Goal: Task Accomplishment & Management: Use online tool/utility

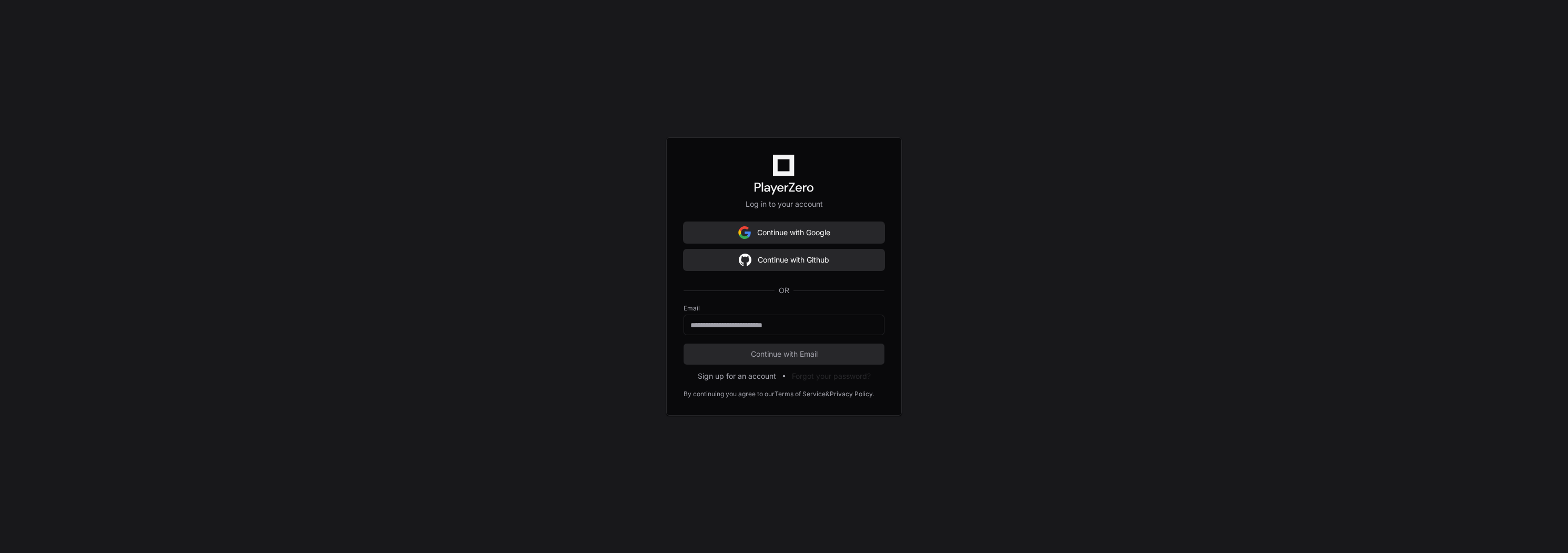
click at [970, 227] on div "Log in to your account Continue with Google Continue with Github OR Email Conti…" at bounding box center [784, 276] width 1568 height 553
drag, startPoint x: 762, startPoint y: 313, endPoint x: 764, endPoint y: 319, distance: 6.3
click at [762, 314] on div "Email" at bounding box center [784, 320] width 201 height 31
click at [764, 320] on input "email" at bounding box center [784, 325] width 187 height 10
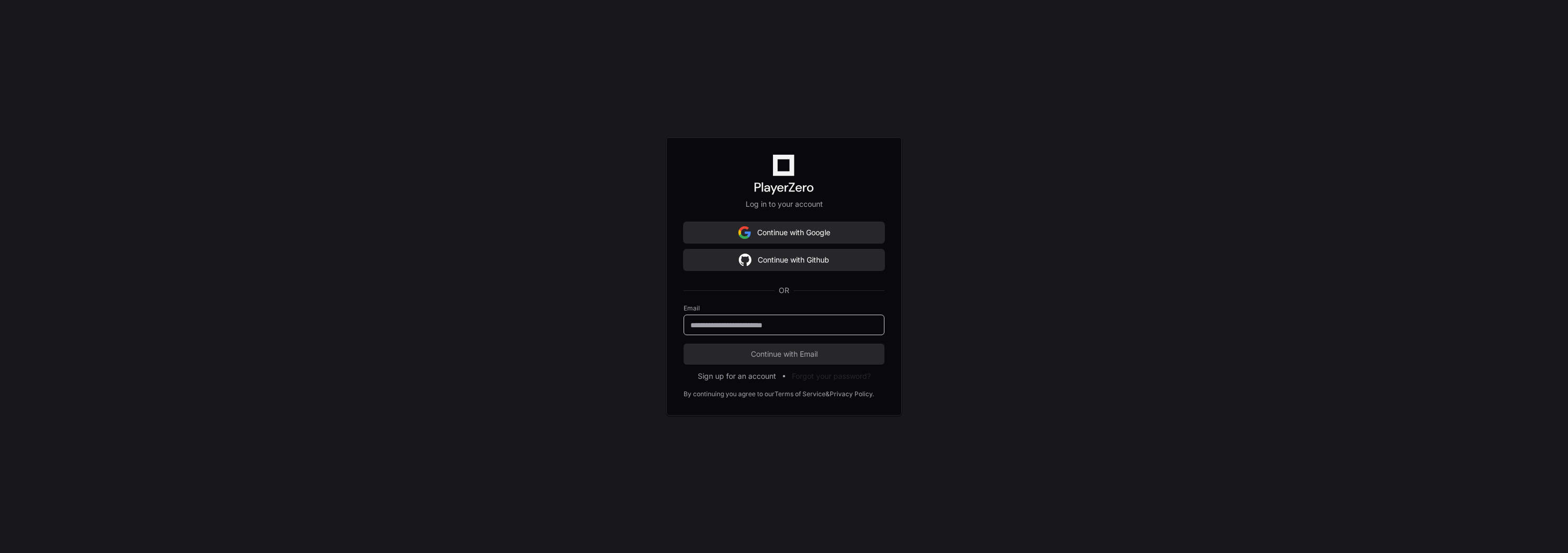
type input "**********"
click at [766, 355] on span "Continue with Email" at bounding box center [784, 354] width 201 height 10
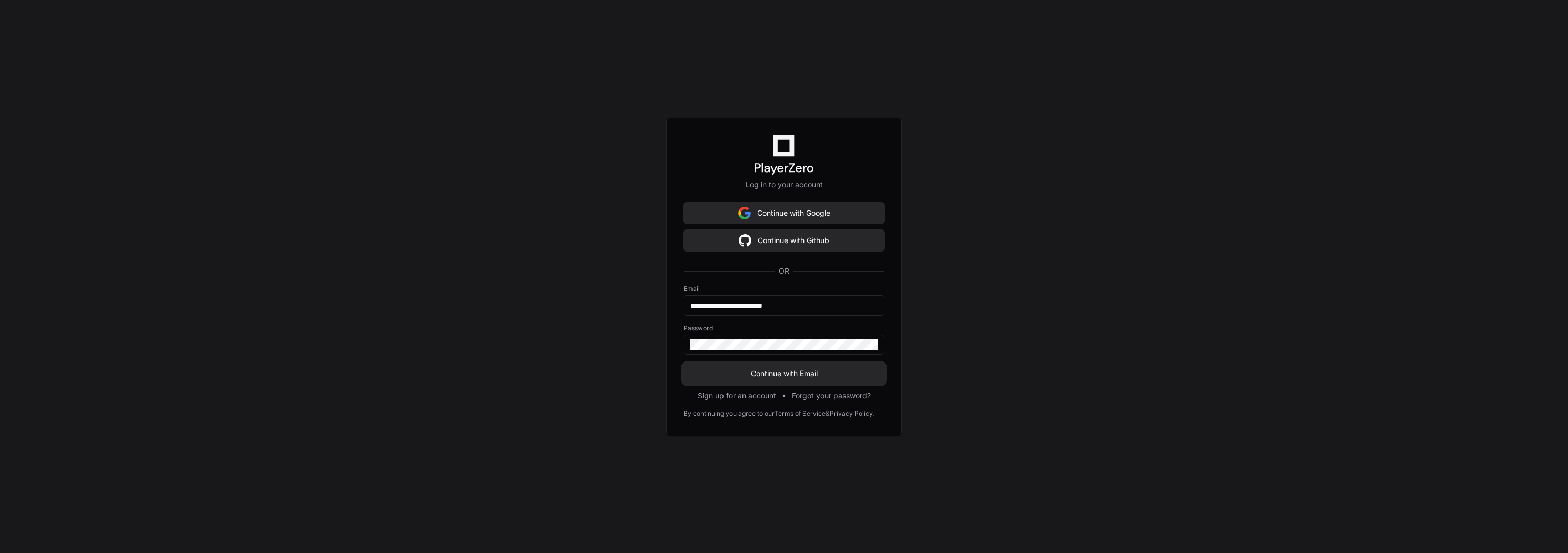
click at [759, 365] on button "Continue with Email" at bounding box center [784, 373] width 201 height 21
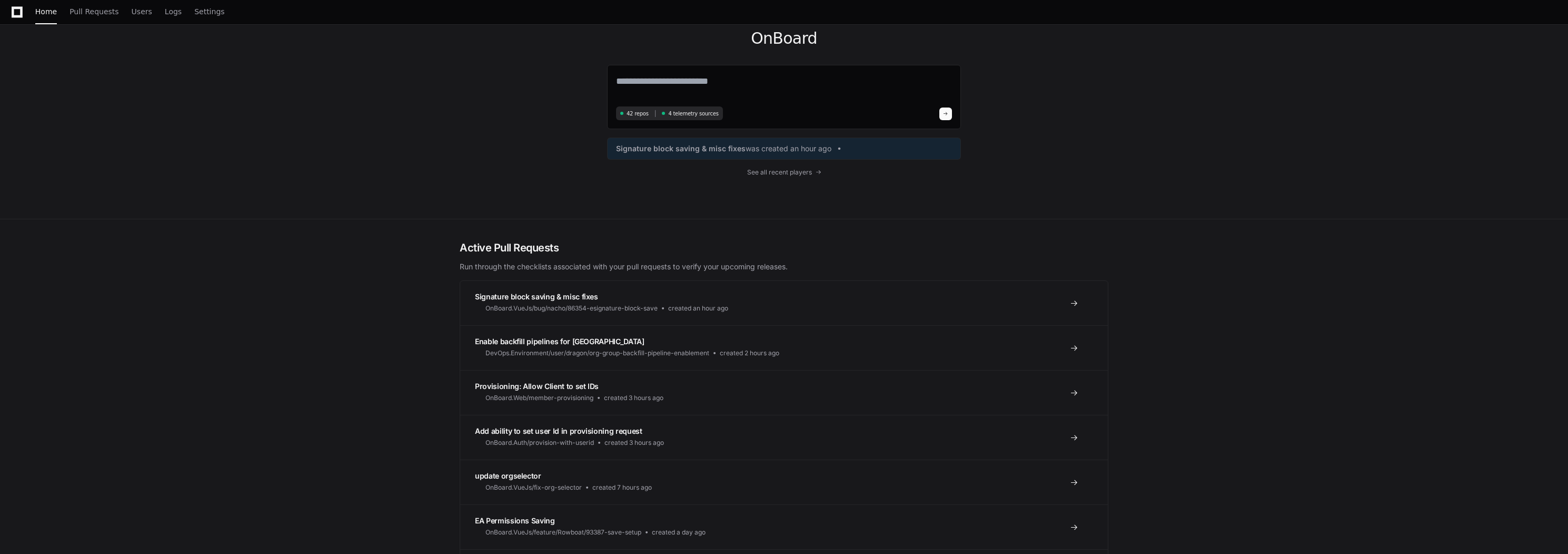
scroll to position [51, 0]
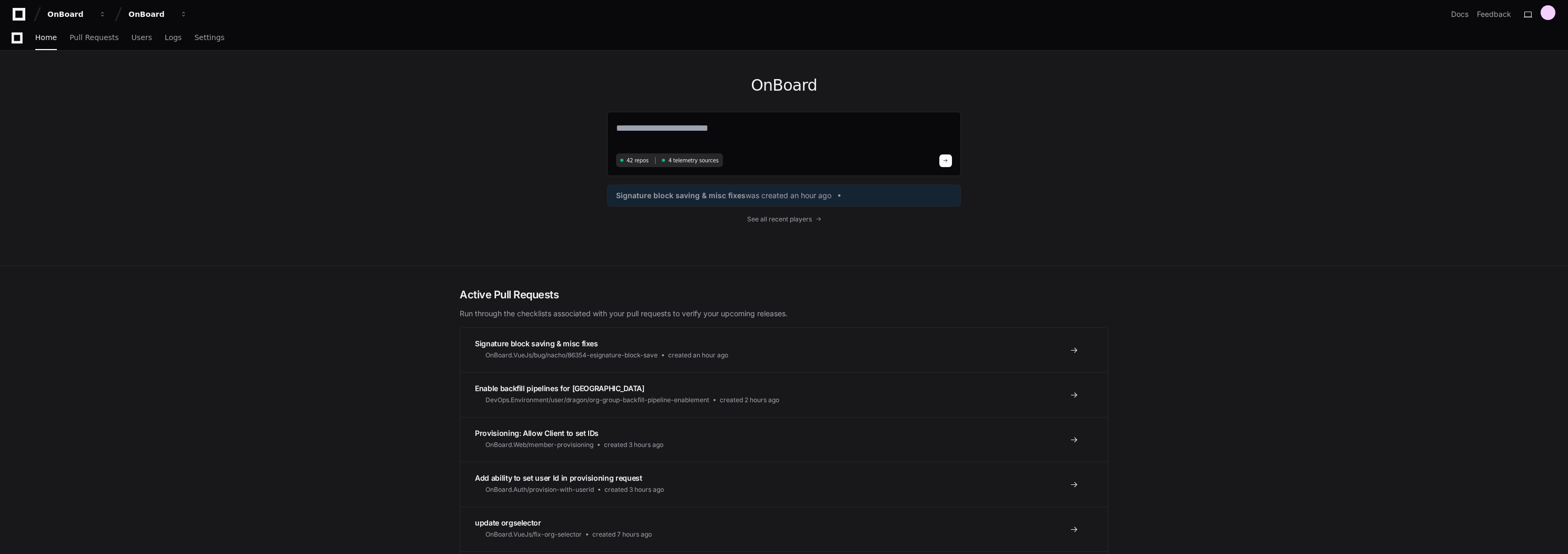
scroll to position [0, 0]
click at [61, 44] on span "Pull Requests" at bounding box center [71, 41] width 49 height 6
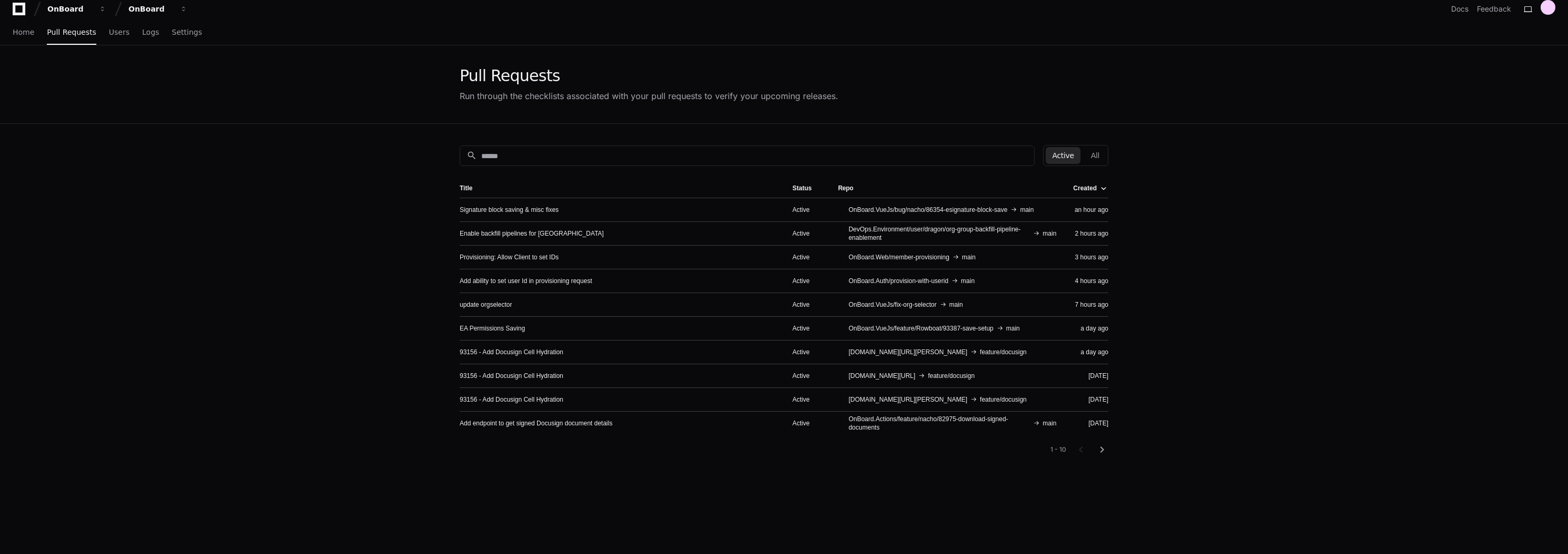
scroll to position [13, 0]
click at [528, 139] on div "search Active All Title Status Repo Created Signature block saving & misc fixes…" at bounding box center [783, 397] width 674 height 554
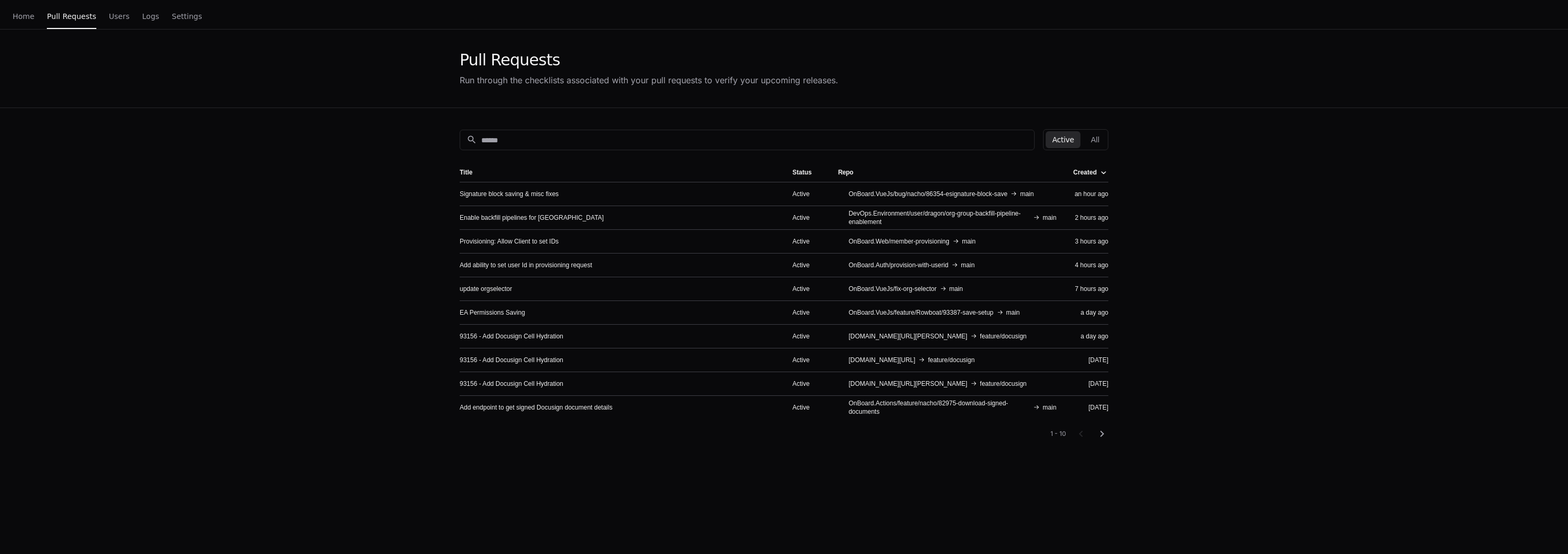
scroll to position [25, 0]
click at [488, 288] on link "update orgselector" at bounding box center [485, 288] width 52 height 8
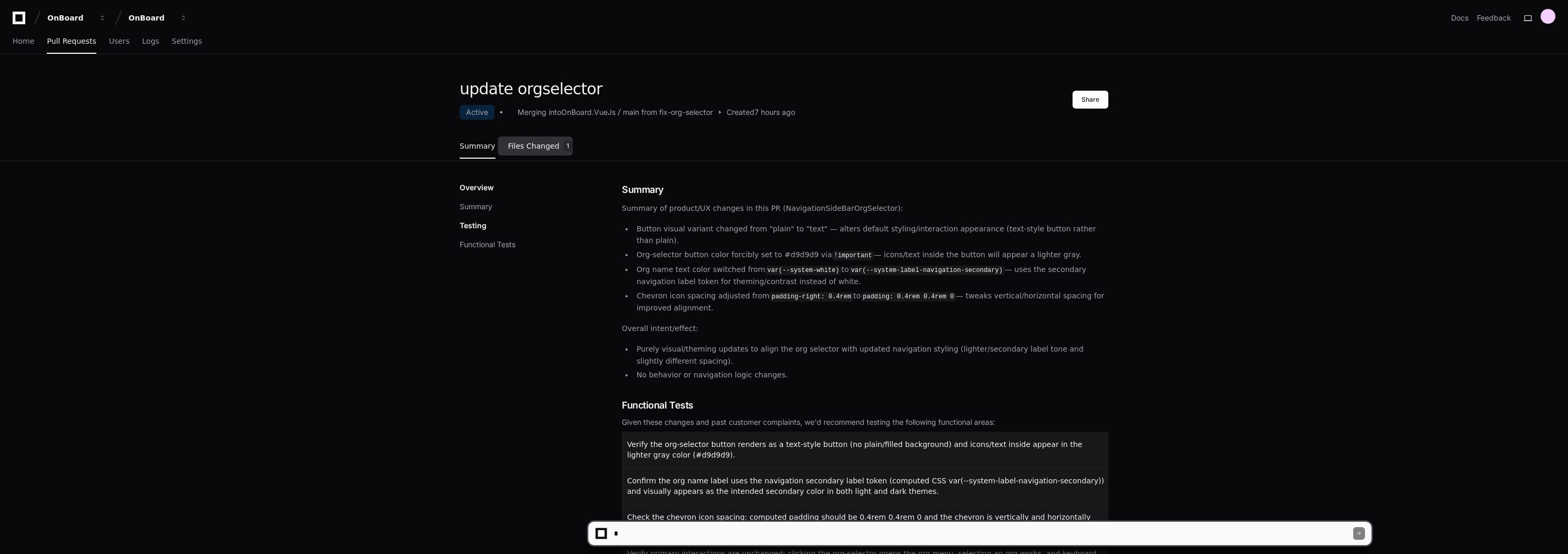
click at [525, 138] on link "Files Changed 1" at bounding box center [540, 146] width 65 height 28
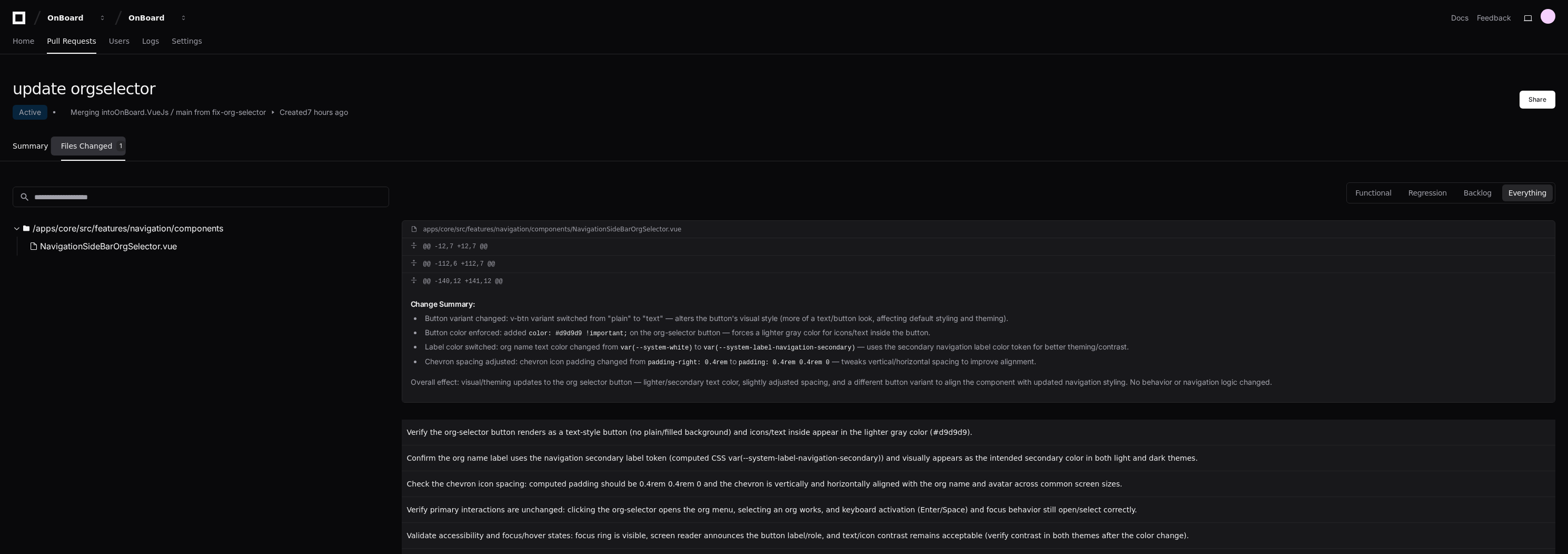
click at [25, 146] on span "Summary" at bounding box center [31, 146] width 36 height 6
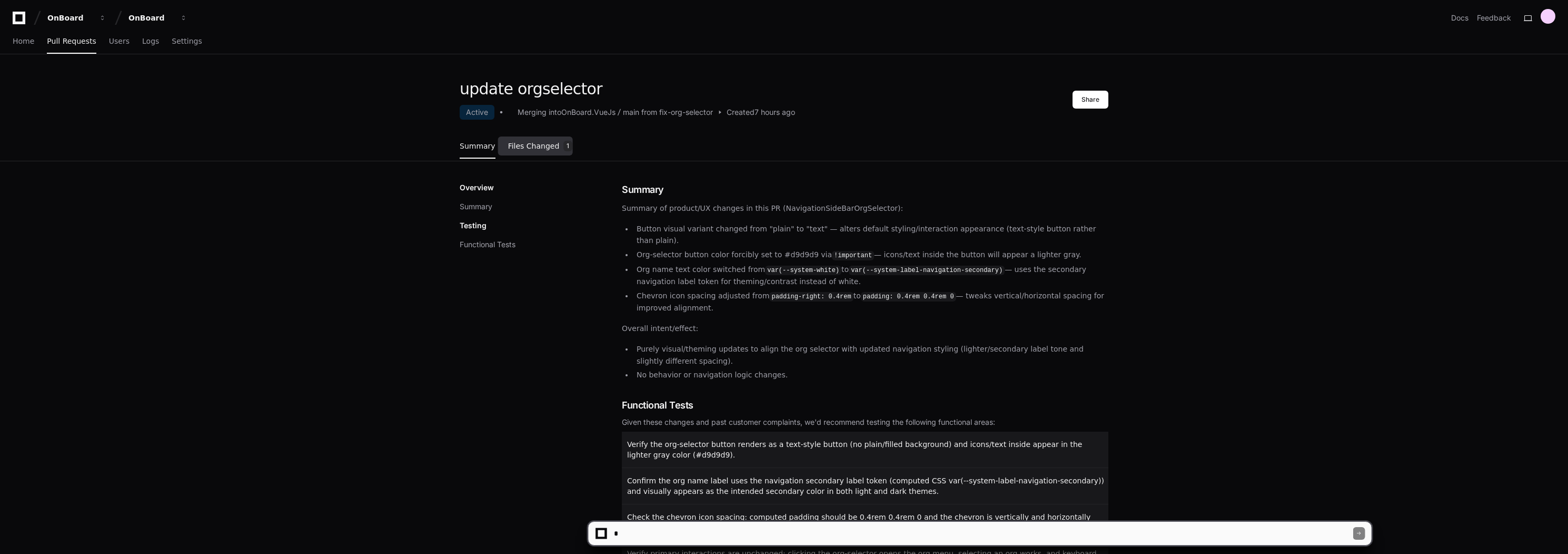
click at [534, 143] on span "Files Changed" at bounding box center [534, 146] width 51 height 6
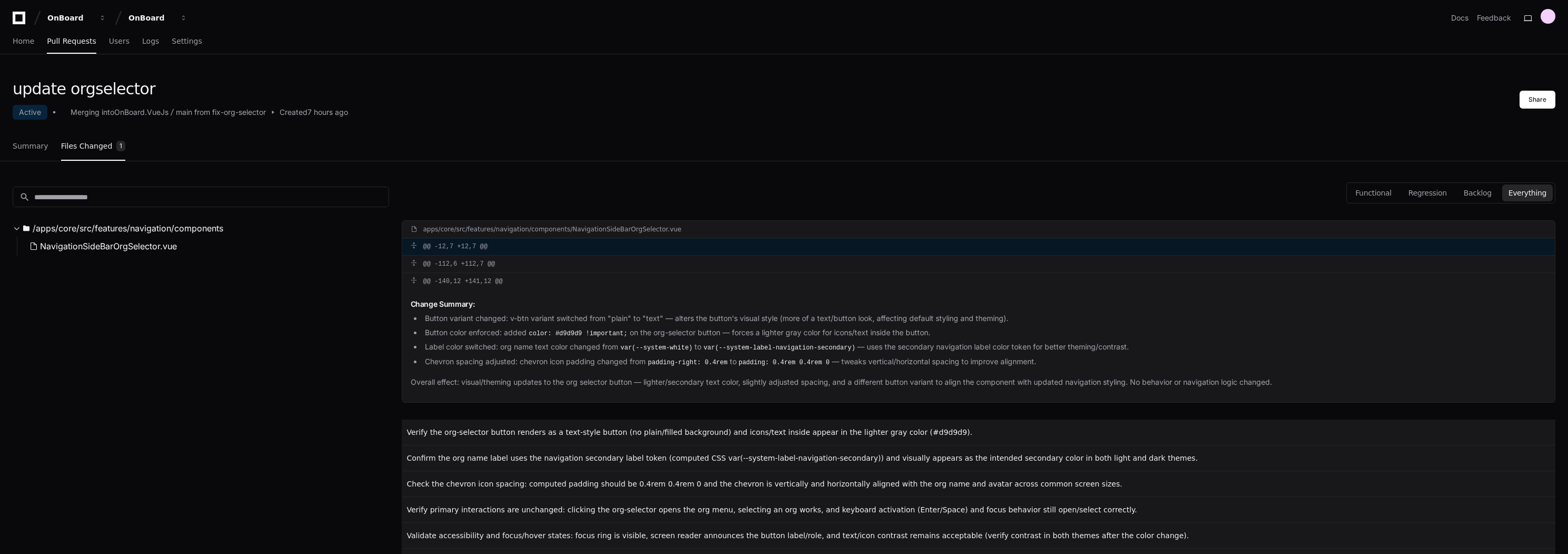
click at [537, 249] on div "@@ -12,7 +12,7 @@" at bounding box center [978, 247] width 1153 height 17
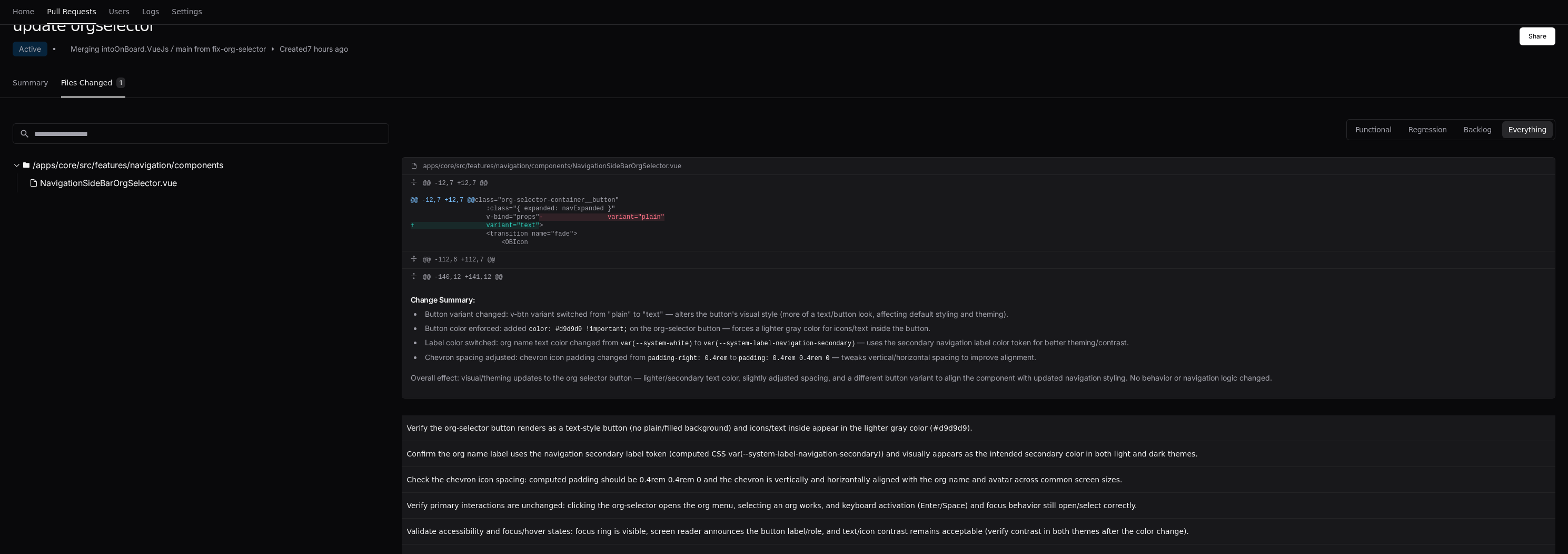
scroll to position [96, 0]
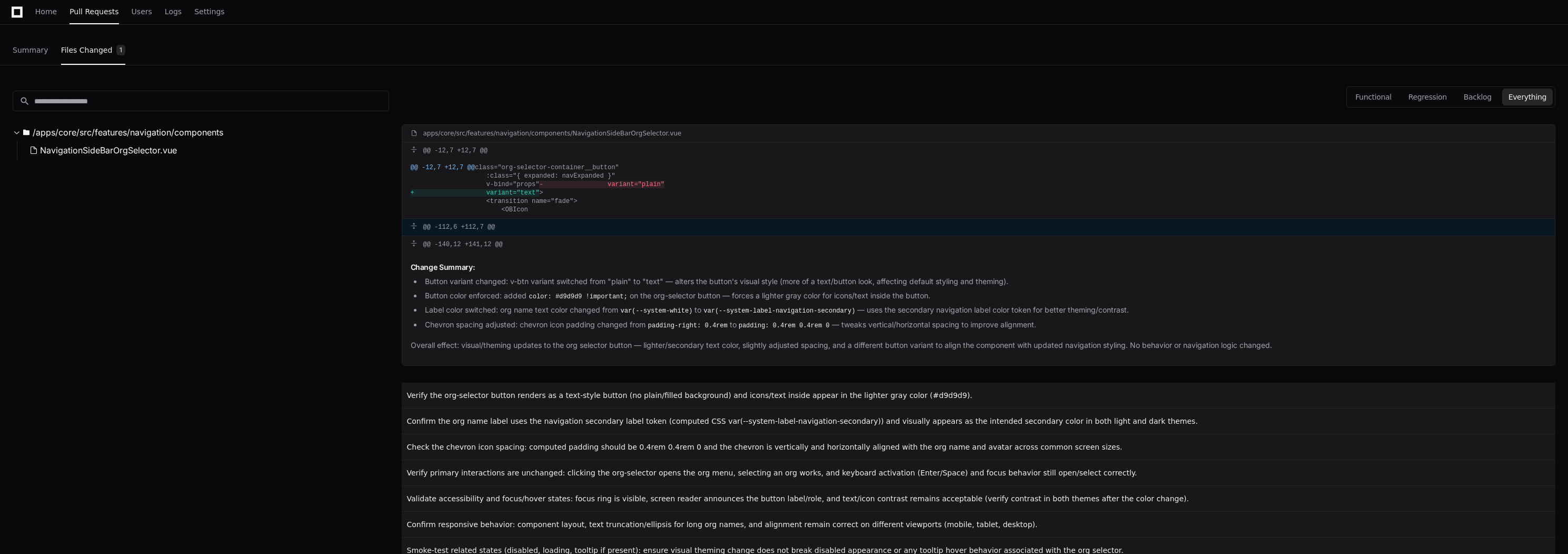
click at [494, 236] on div "@@ -112,6 +112,7 @@" at bounding box center [978, 227] width 1153 height 17
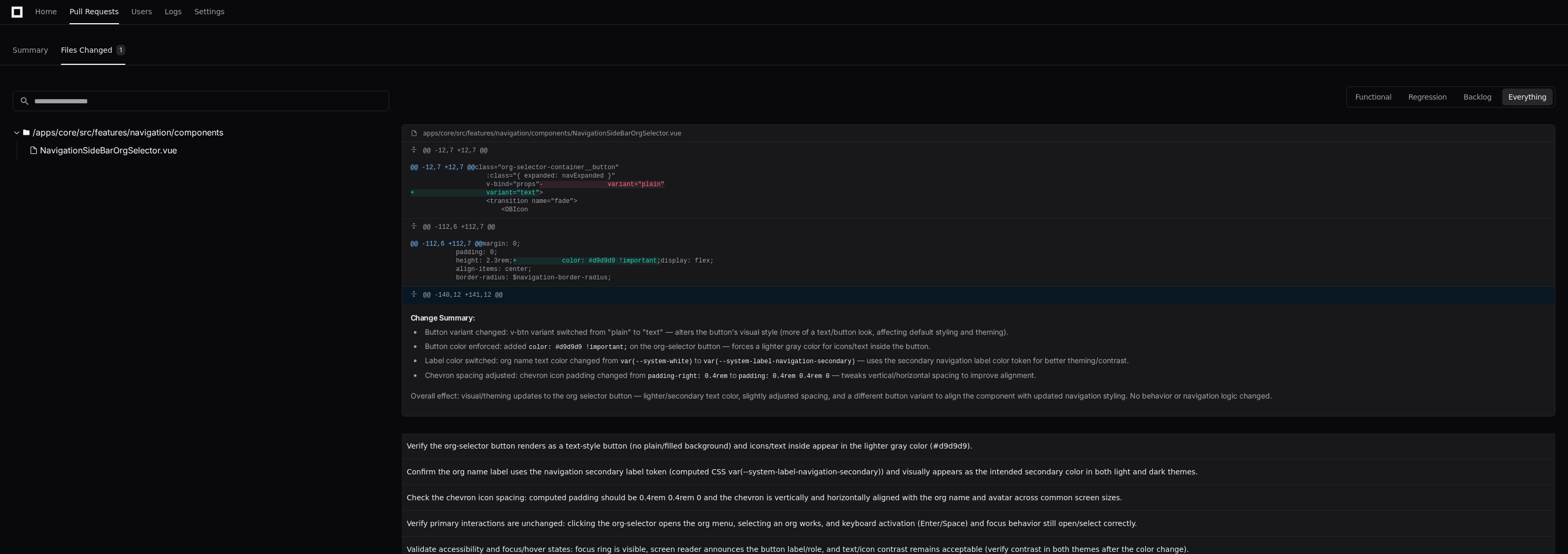
click at [529, 303] on div "@@ -140,12 +141,12 @@" at bounding box center [978, 295] width 1153 height 17
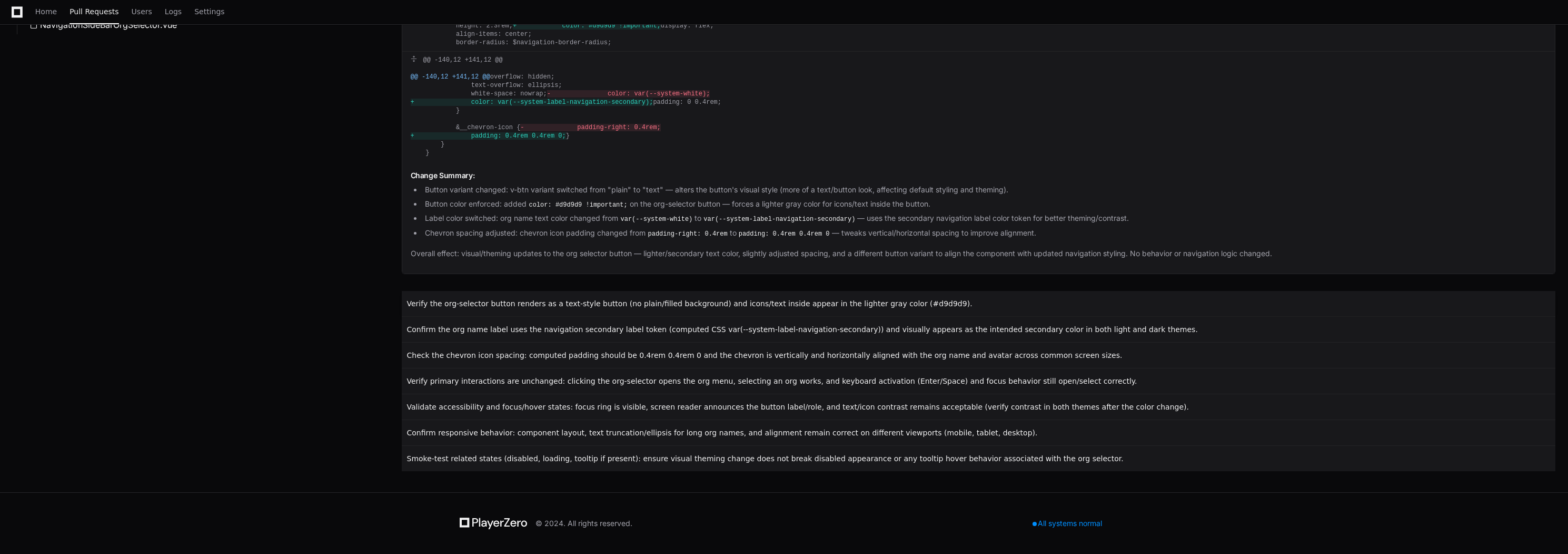
scroll to position [370, 0]
drag, startPoint x: 1294, startPoint y: 306, endPoint x: 404, endPoint y: 227, distance: 893.5
click at [404, 227] on div "Change Summary: Button variant changed: v-btn variant switched from "plain" to …" at bounding box center [978, 217] width 1153 height 112
click at [441, 240] on li "Chevron spacing adjusted: chevron icon padding changed from padding-right: 0.4r…" at bounding box center [984, 234] width 1125 height 13
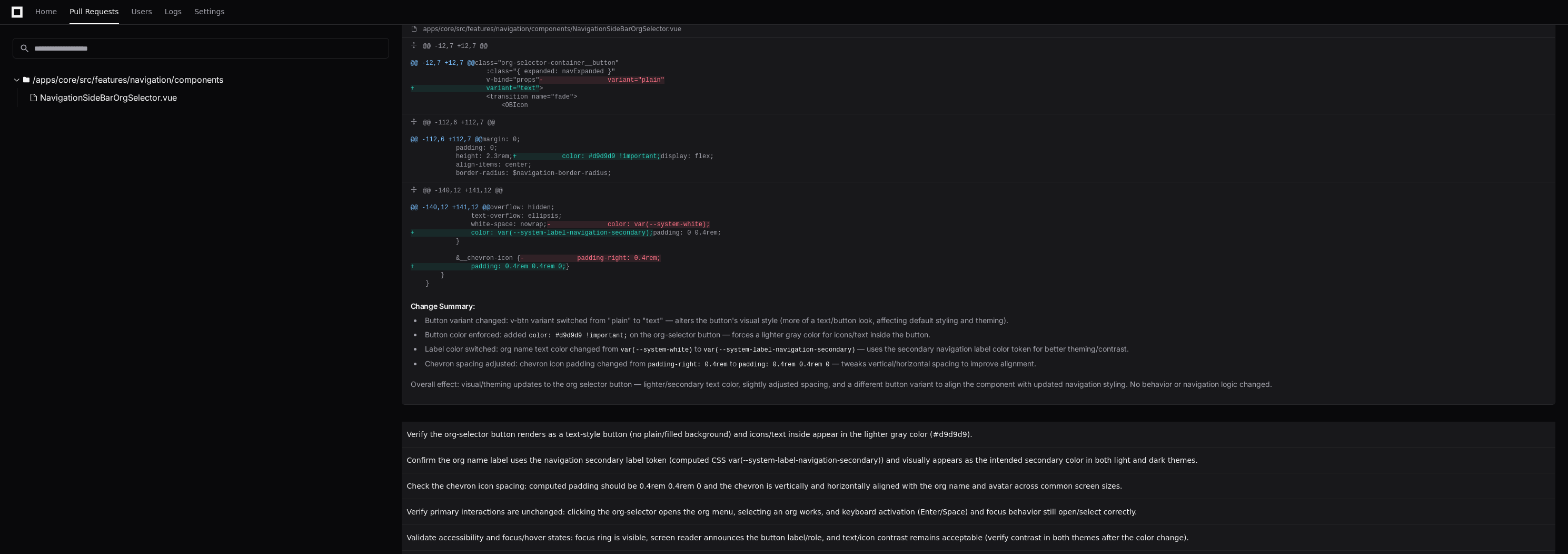
scroll to position [0, 0]
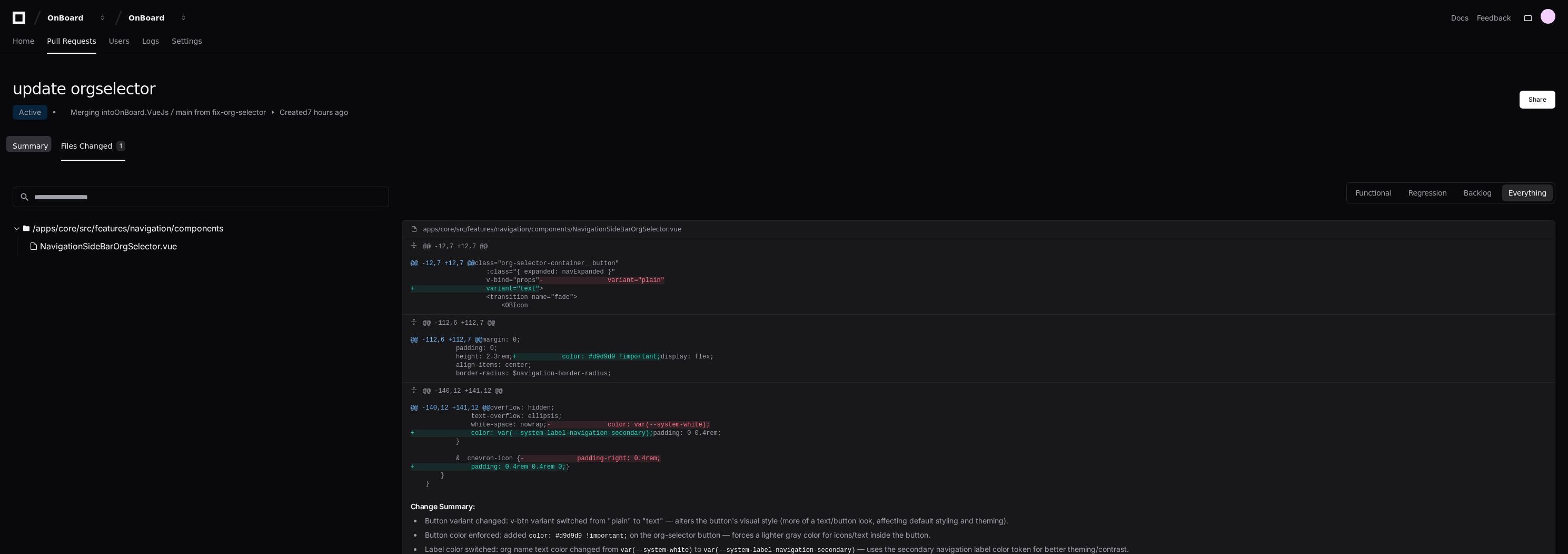
click at [26, 143] on span "Summary" at bounding box center [31, 146] width 36 height 6
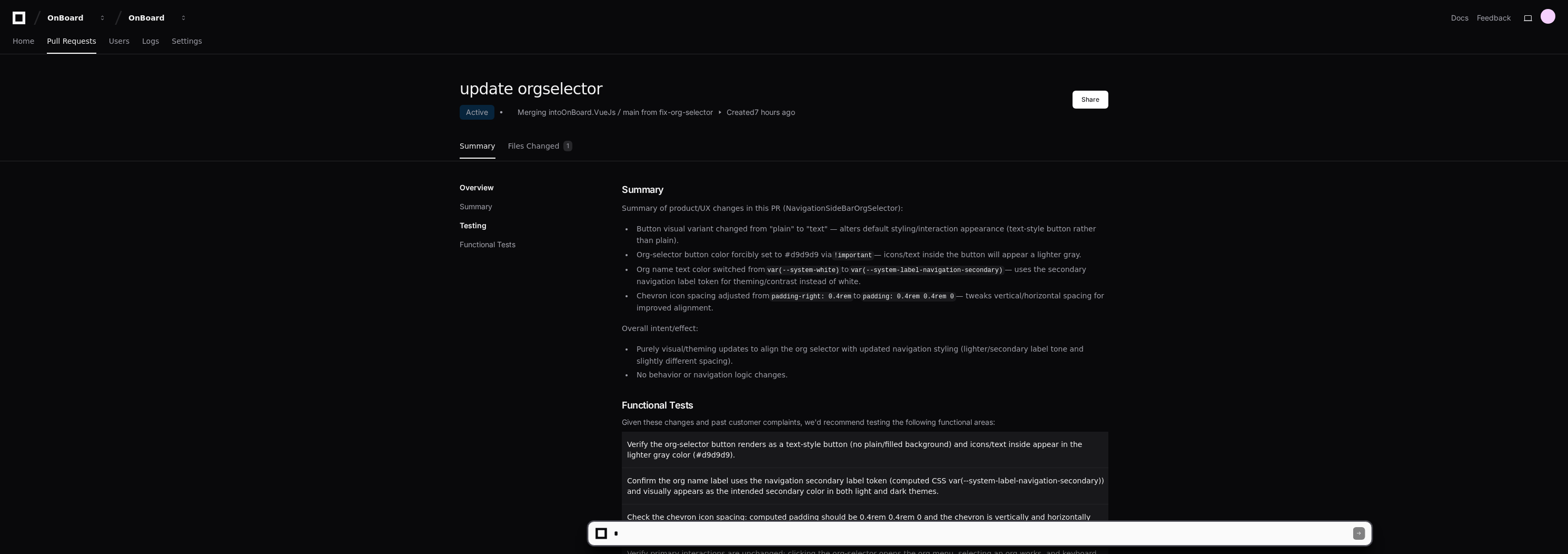
scroll to position [201, 0]
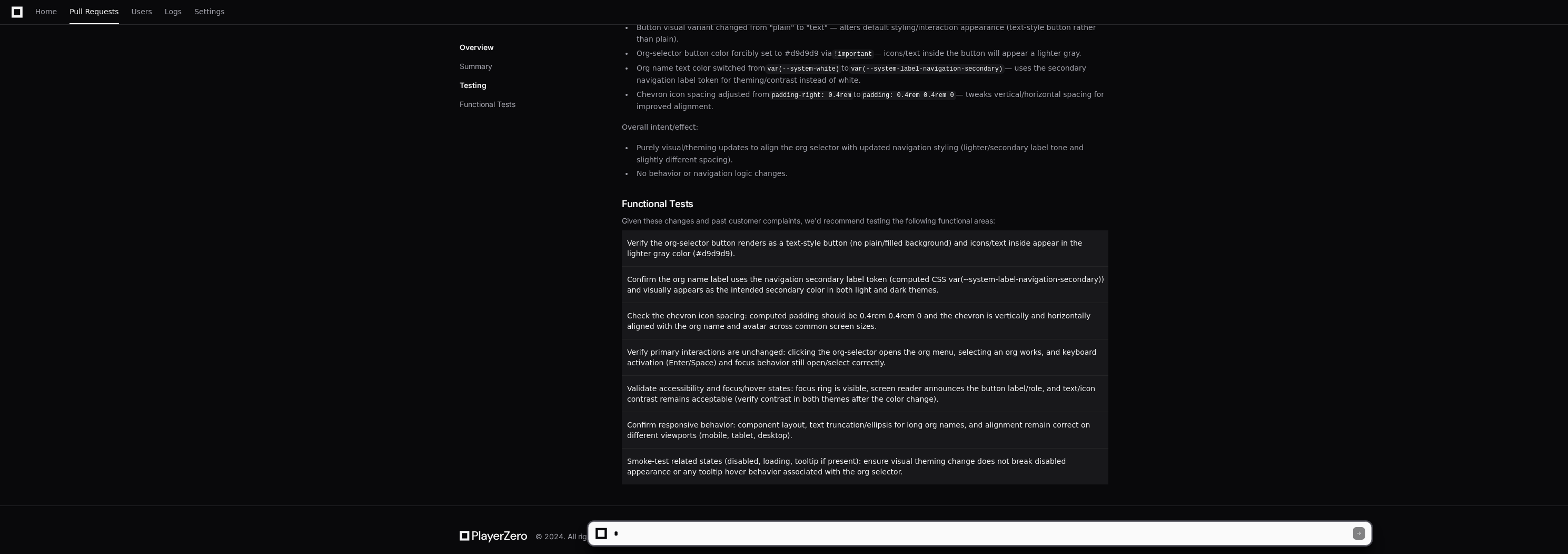
click at [743, 526] on textarea at bounding box center [982, 533] width 742 height 23
click at [592, 381] on div "Overview Summary Testing Functional Tests" at bounding box center [541, 233] width 162 height 503
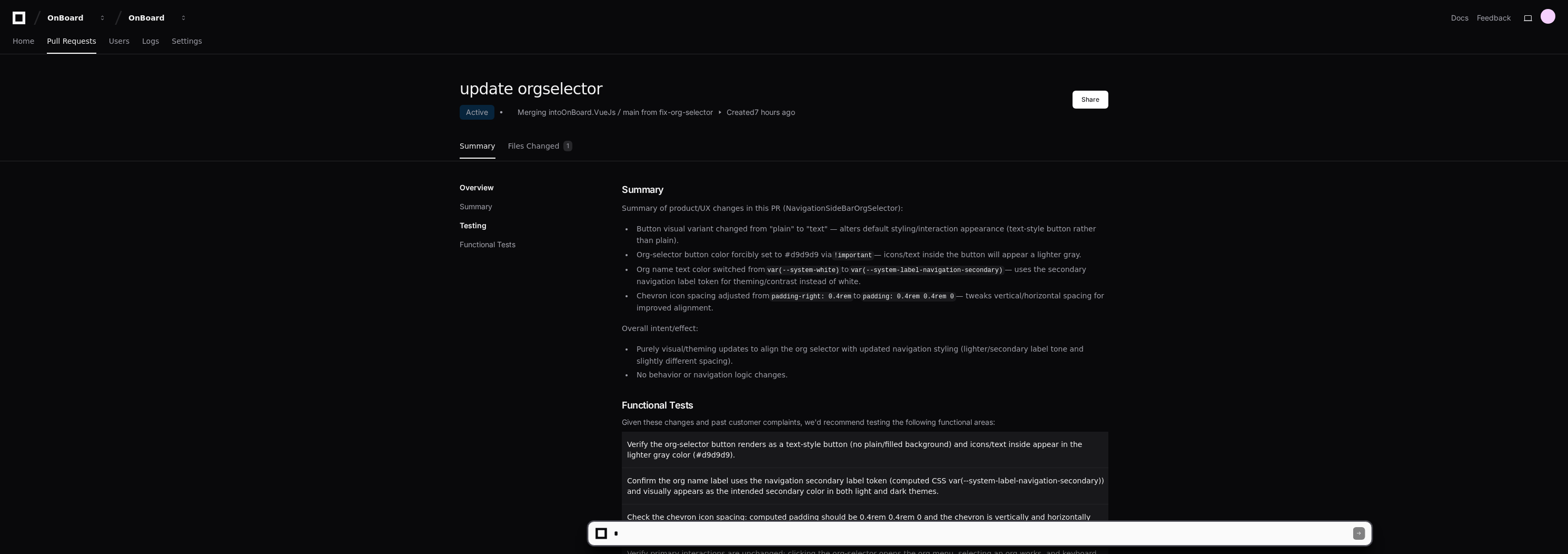
click at [456, 392] on div "Overview Summary Testing Functional Tests Summary Summary of product/UX changes…" at bounding box center [783, 434] width 674 height 546
click at [286, 382] on div "update orgselector Active Merging into OnBoard.VueJs main from fix-org-selector…" at bounding box center [784, 393] width 1568 height 627
click at [285, 372] on div "update orgselector Active Merging into OnBoard.VueJs main from fix-org-selector…" at bounding box center [784, 393] width 1568 height 627
click at [285, 361] on div "update orgselector Active Merging into OnBoard.VueJs main from fix-org-selector…" at bounding box center [784, 393] width 1568 height 627
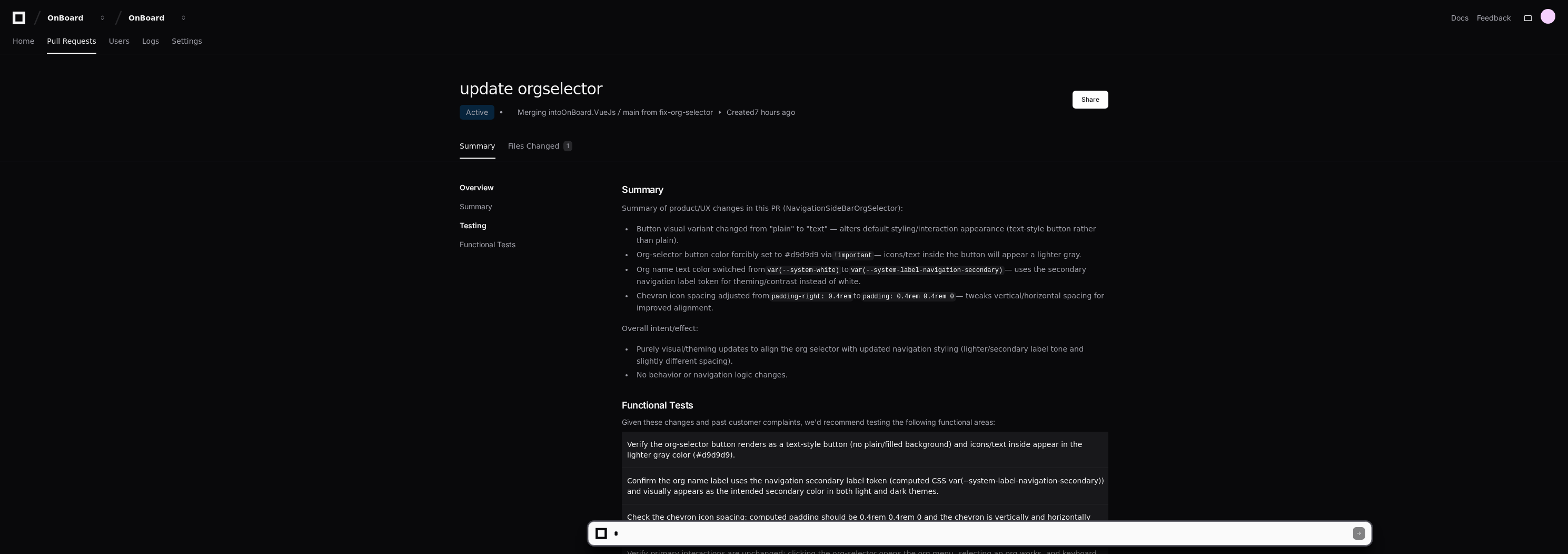
click at [366, 353] on div "update orgselector Active Merging into OnBoard.VueJs main from fix-org-selector…" at bounding box center [784, 393] width 1568 height 627
click at [62, 50] on link "Pull Requests" at bounding box center [71, 42] width 49 height 24
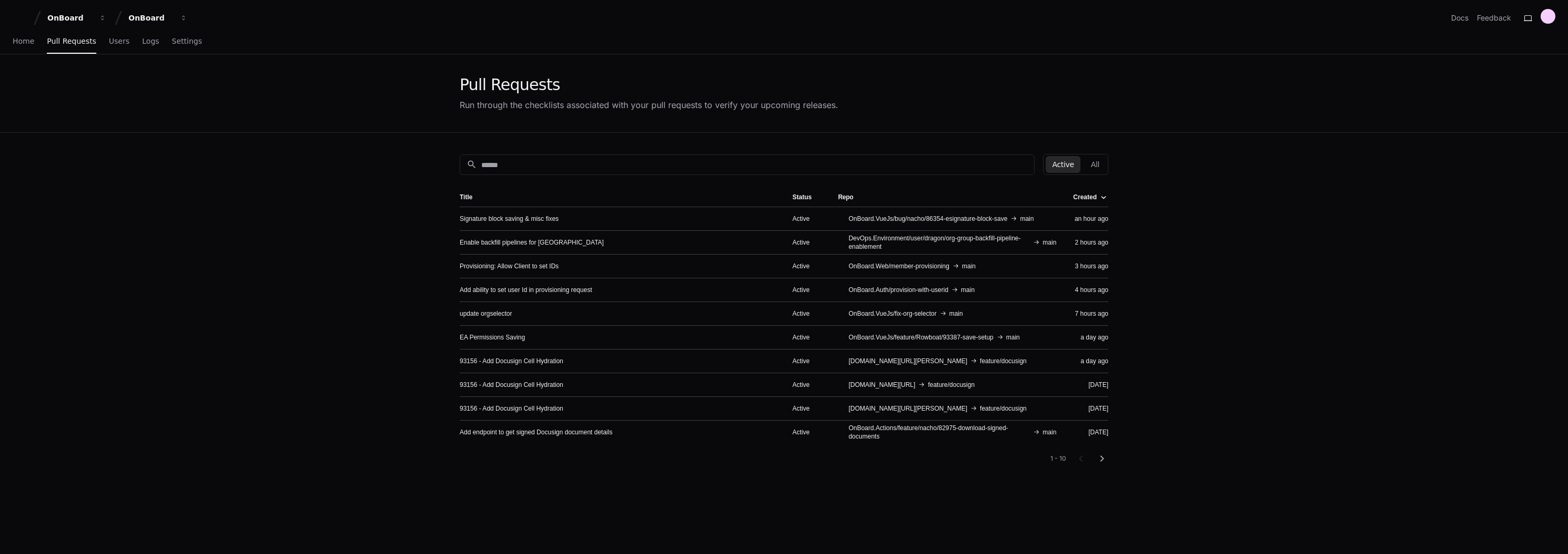
click at [893, 339] on span "OnBoard.VueJs/feature/Rowboat/93387-save-setup" at bounding box center [920, 337] width 145 height 8
click at [478, 334] on link "EA Permissions Saving" at bounding box center [492, 337] width 65 height 8
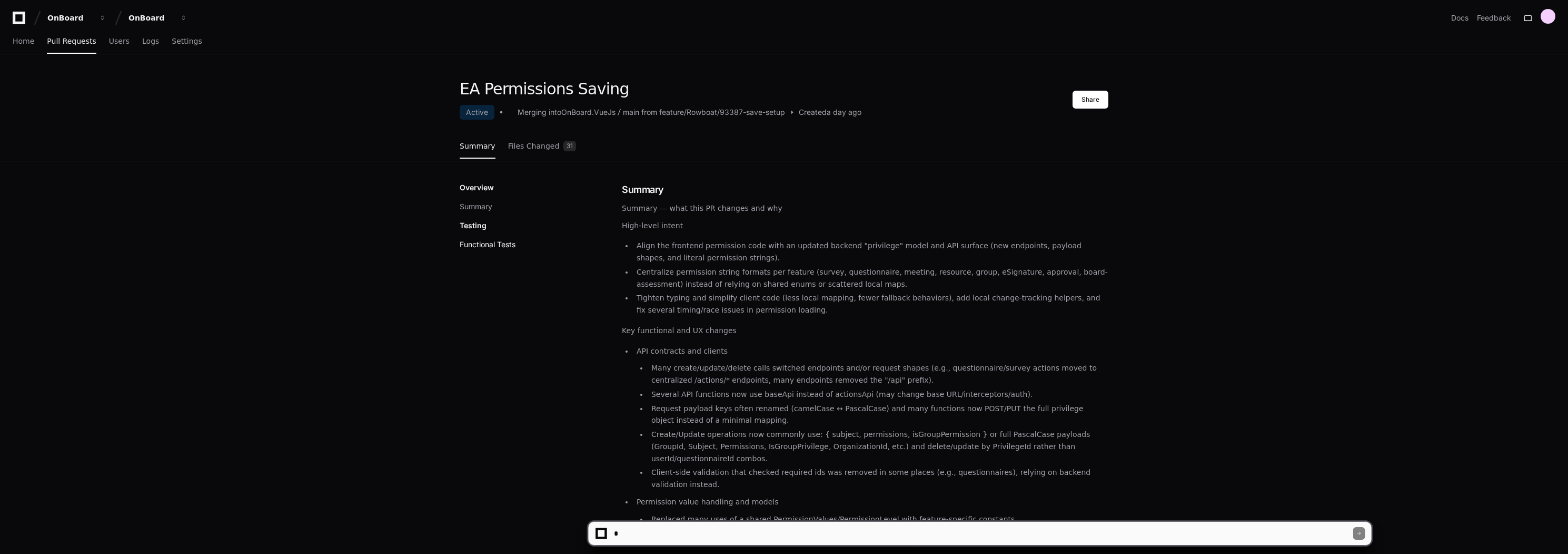
click at [509, 244] on button "Functional Tests" at bounding box center [487, 244] width 56 height 10
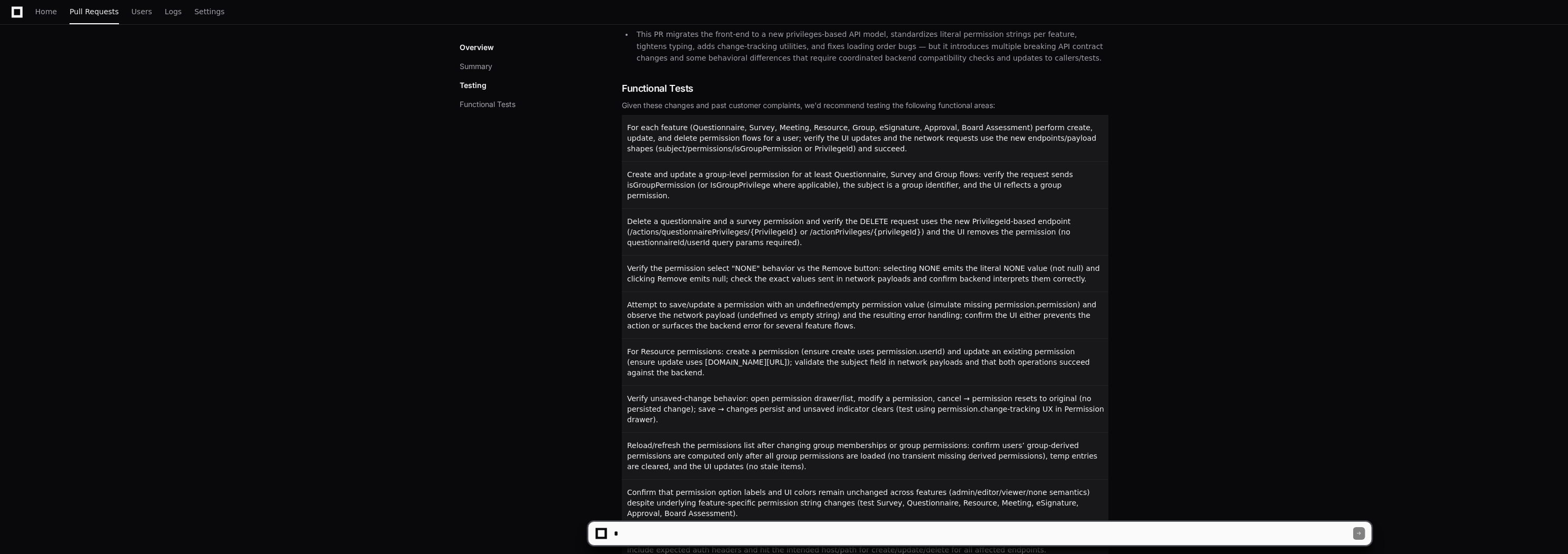
scroll to position [1306, 0]
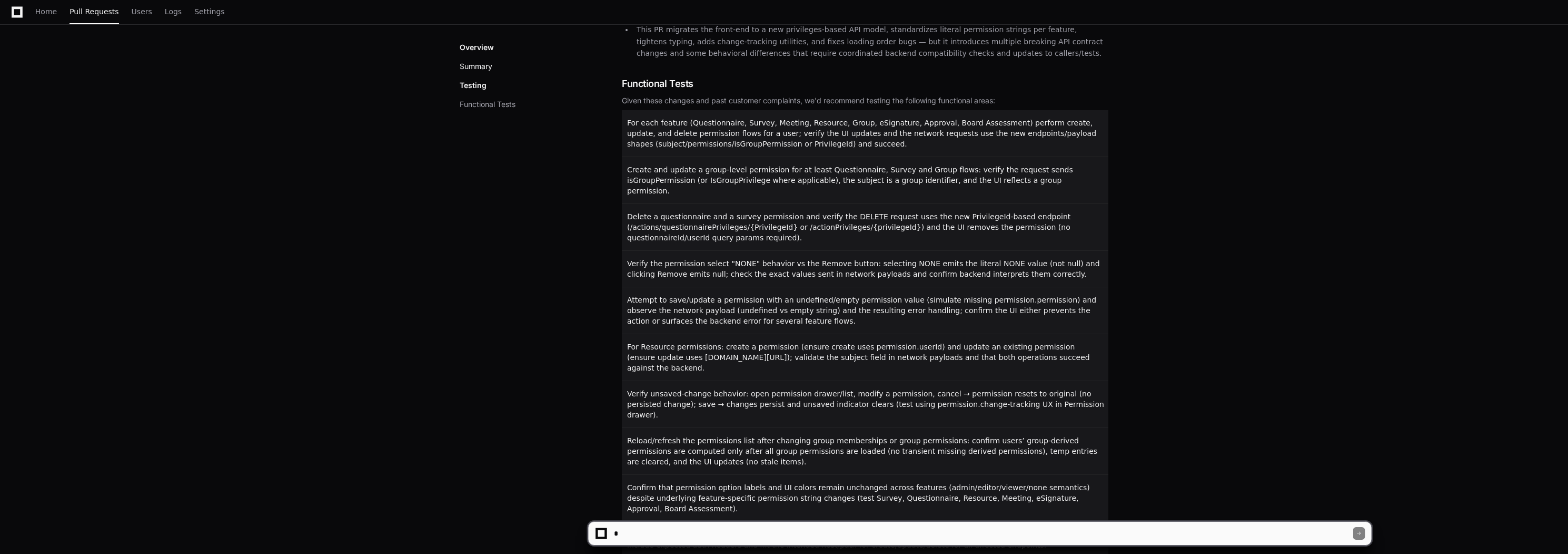
click at [470, 68] on button "Summary" at bounding box center [476, 66] width 33 height 10
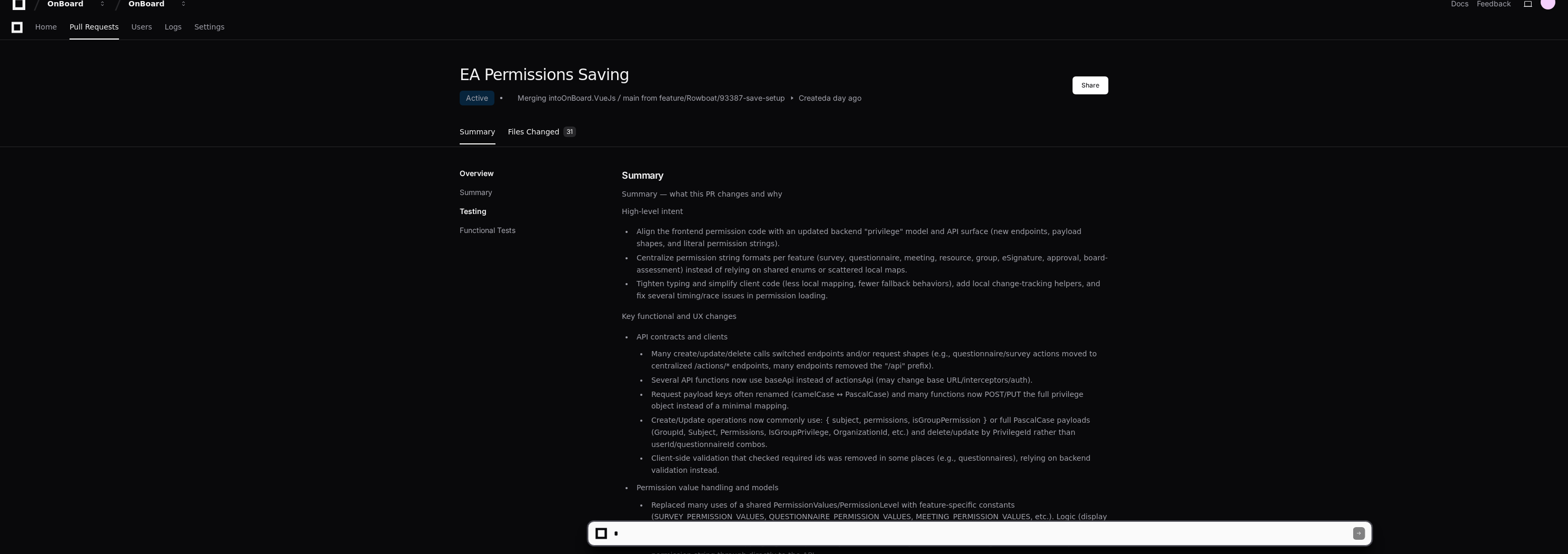
scroll to position [0, 0]
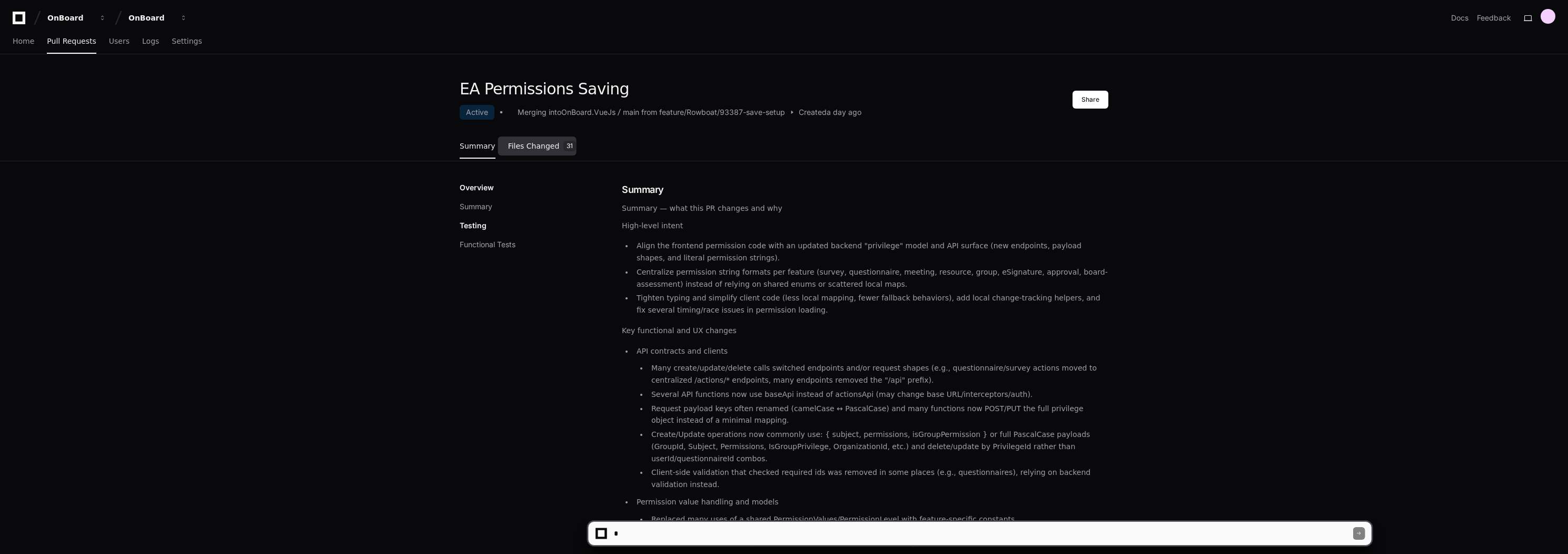
click at [527, 138] on link "Files Changed 31" at bounding box center [542, 146] width 68 height 28
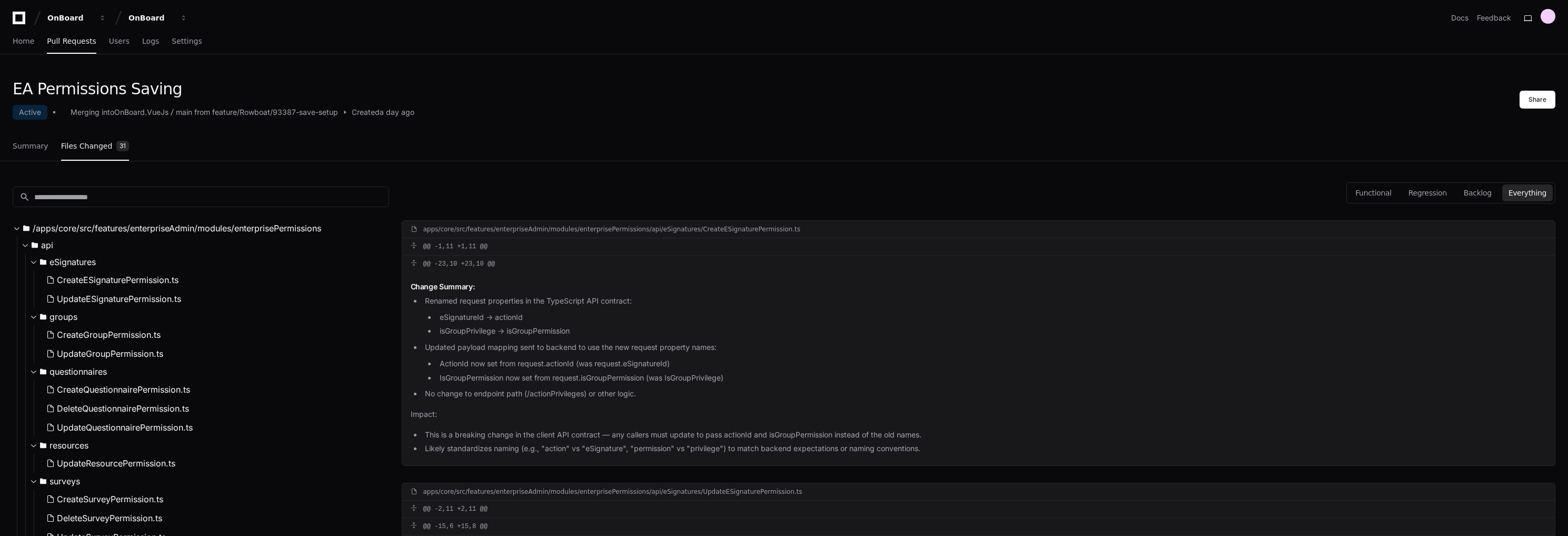
click at [33, 131] on div "EA Permissions Saving Active Merging into OnBoard.VueJs main from feature/Rowbo…" at bounding box center [784, 120] width 1568 height 82
